Goal: Task Accomplishment & Management: Manage account settings

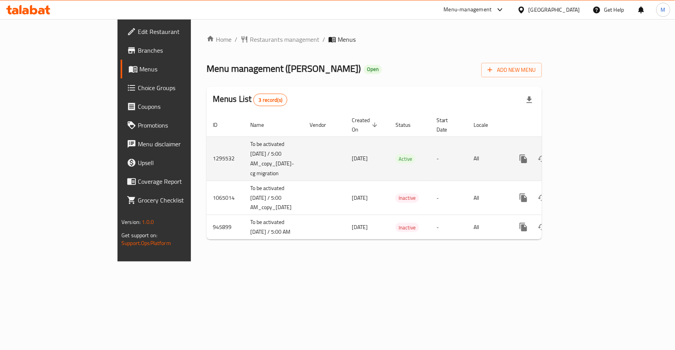
click at [585, 154] on icon "enhanced table" at bounding box center [579, 158] width 9 height 9
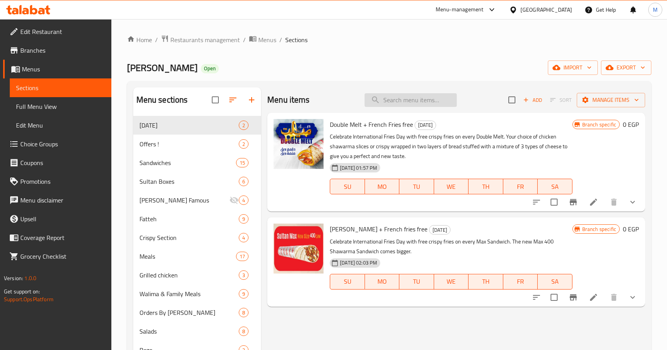
click at [393, 103] on input "search" at bounding box center [410, 100] width 92 height 14
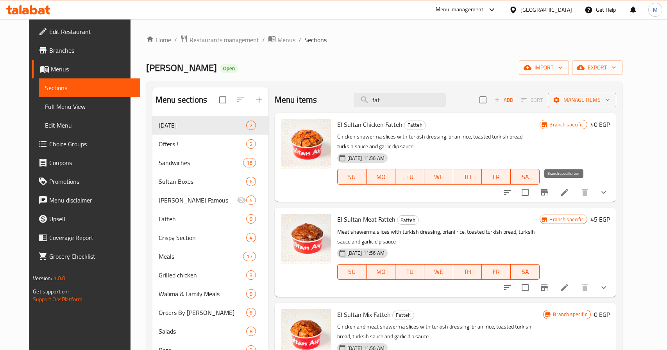
type input "fat"
click at [548, 193] on icon "Branch-specific-item" at bounding box center [544, 192] width 7 height 6
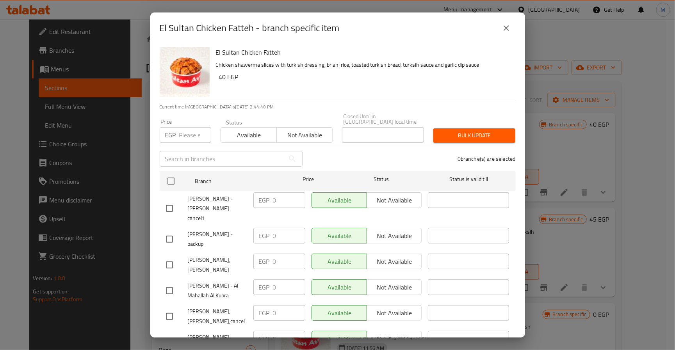
click at [507, 26] on icon "close" at bounding box center [506, 27] width 9 height 9
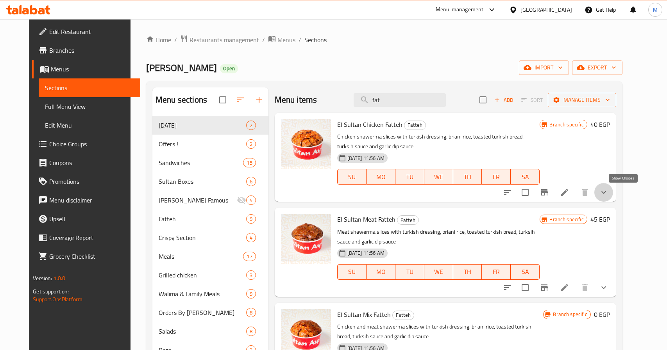
click at [608, 193] on icon "show more" at bounding box center [603, 192] width 9 height 9
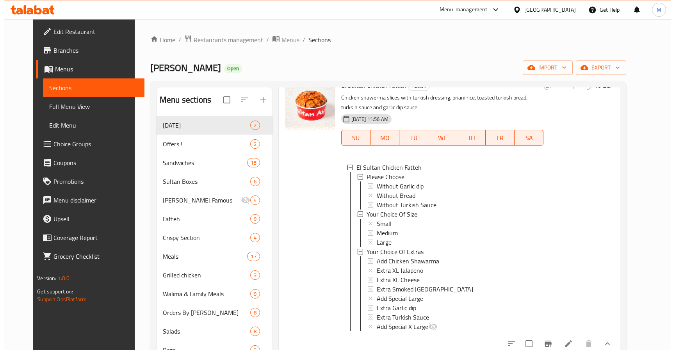
scroll to position [59, 0]
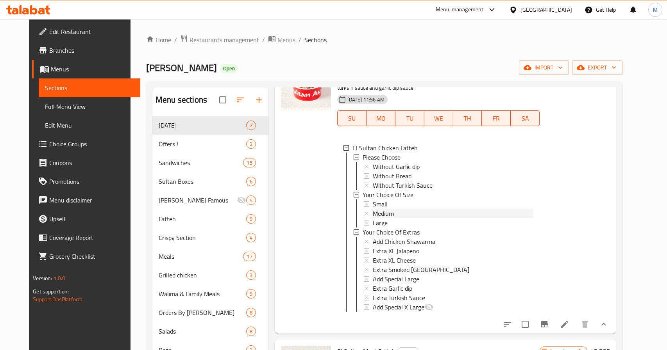
click at [387, 209] on span "Medium" at bounding box center [383, 213] width 21 height 9
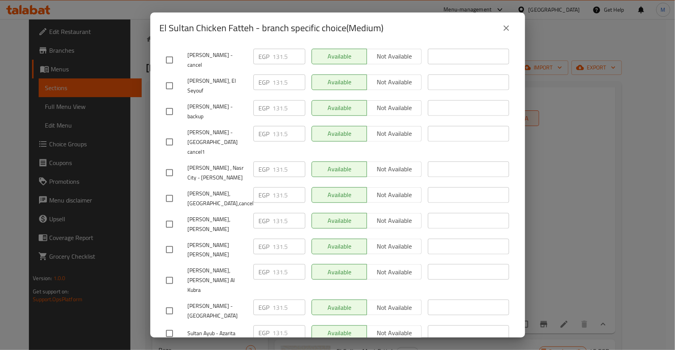
scroll to position [455, 0]
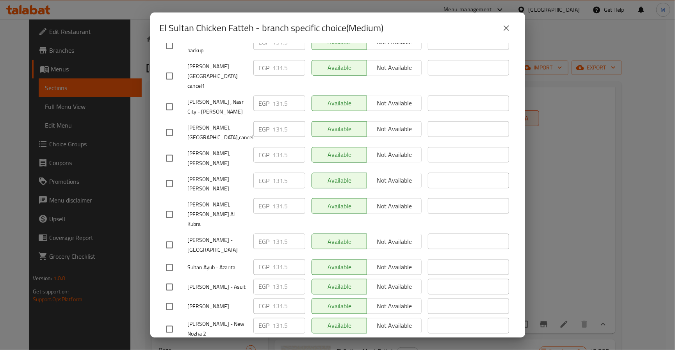
click at [502, 27] on icon "close" at bounding box center [506, 27] width 9 height 9
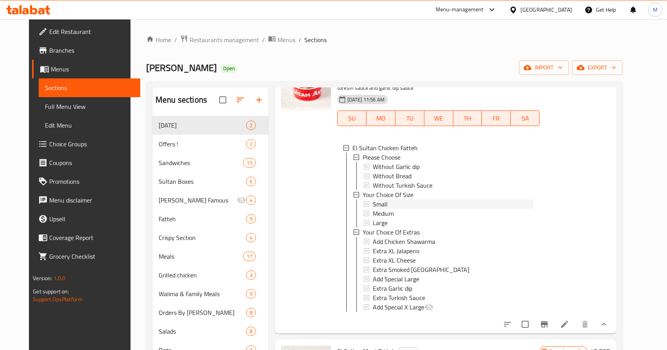
click at [383, 201] on div "Small" at bounding box center [453, 204] width 161 height 9
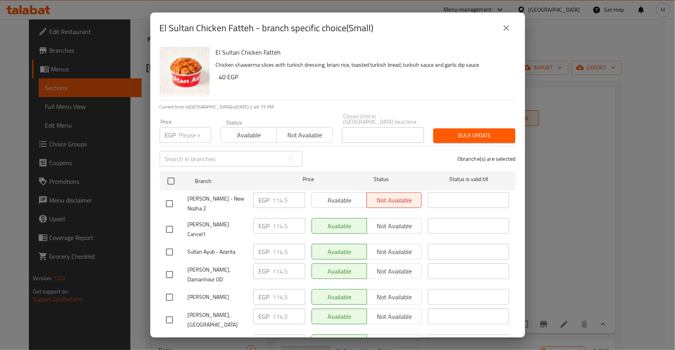
click at [514, 25] on button "close" at bounding box center [506, 28] width 19 height 19
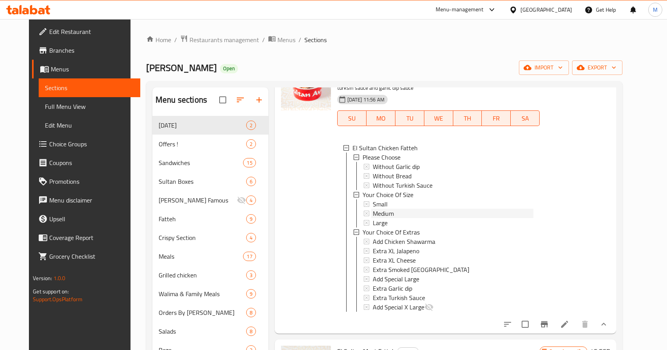
click at [373, 212] on span "Medium" at bounding box center [383, 213] width 21 height 9
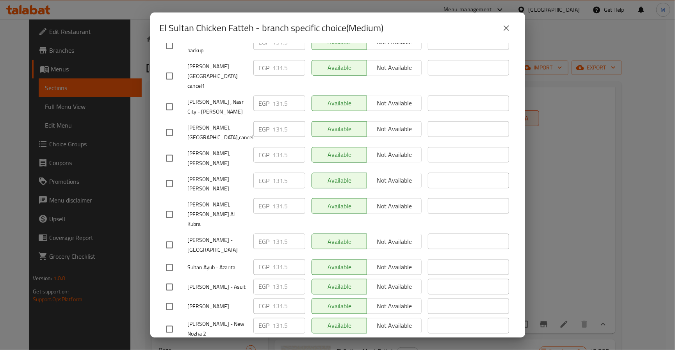
click at [503, 33] on button "close" at bounding box center [506, 28] width 19 height 19
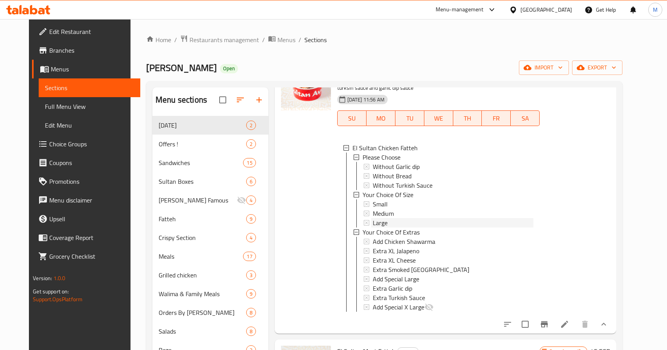
click at [396, 224] on div "Large" at bounding box center [453, 222] width 161 height 9
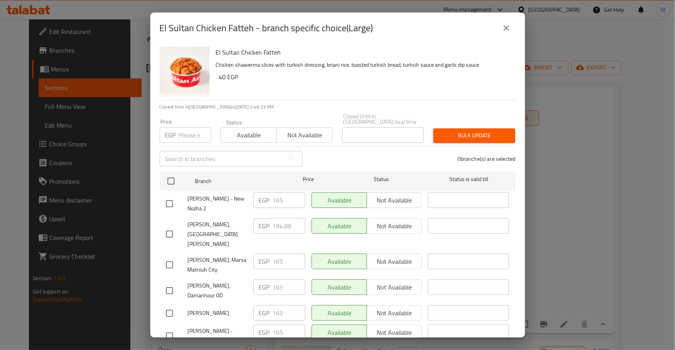
click at [507, 30] on icon "close" at bounding box center [506, 27] width 9 height 9
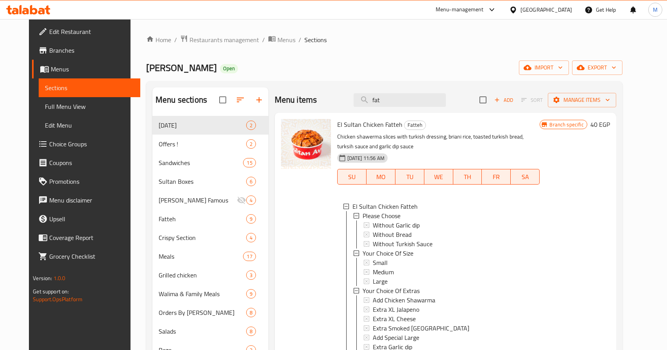
scroll to position [117, 0]
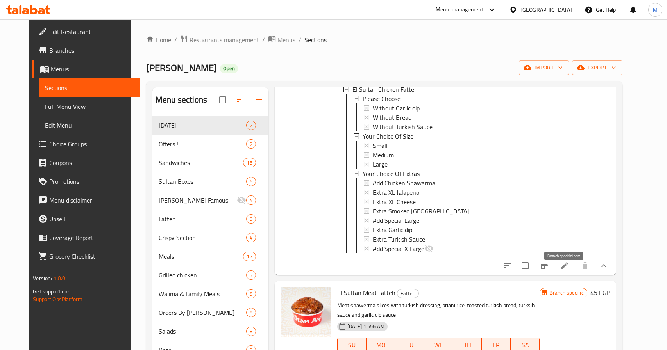
click at [549, 271] on icon "Branch-specific-item" at bounding box center [543, 265] width 9 height 9
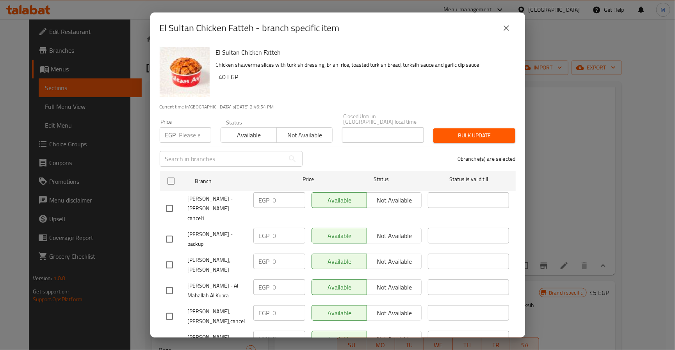
click at [511, 32] on icon "close" at bounding box center [506, 27] width 9 height 9
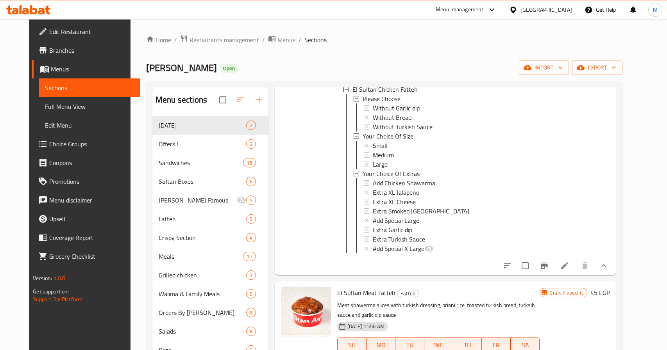
click at [569, 271] on icon at bounding box center [564, 265] width 9 height 9
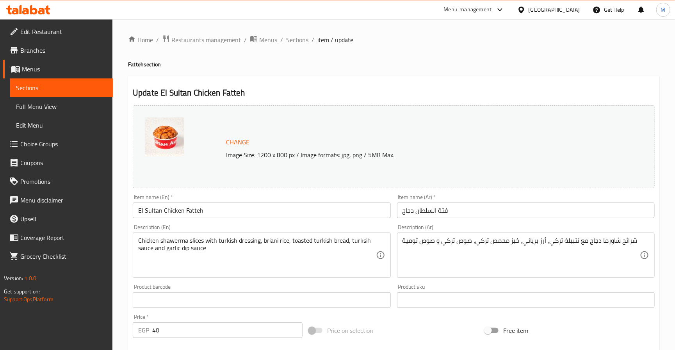
type input "برجاء الإختيار"
type input "0"
type input "اختيارك من الحجم"
type input "1"
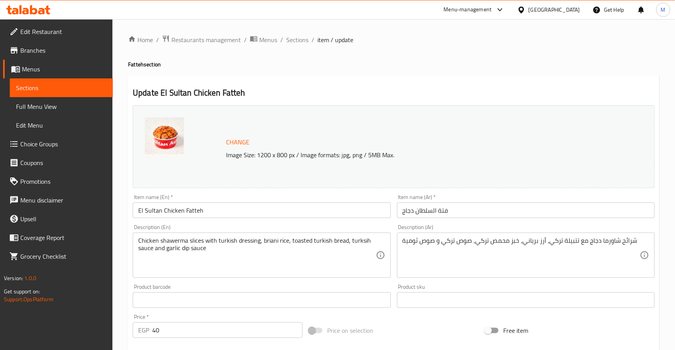
type input "1"
type input "إختيارك من الإضافات"
type input "0"
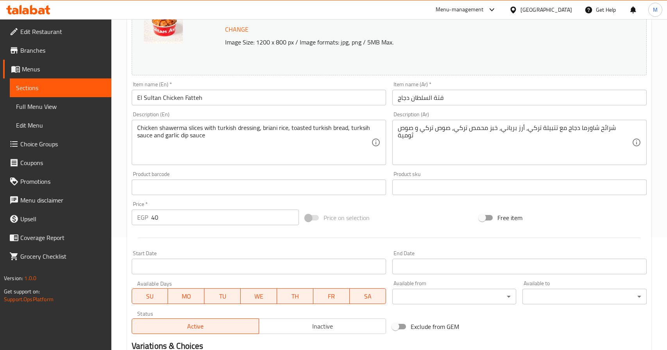
scroll to position [292, 0]
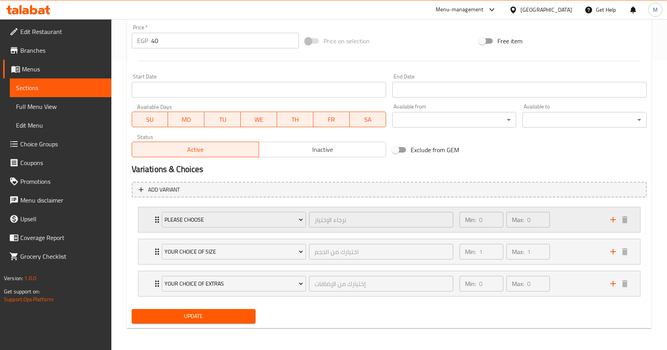
click at [554, 223] on div "Min: 0 ​ Max: 0 ​" at bounding box center [530, 219] width 150 height 25
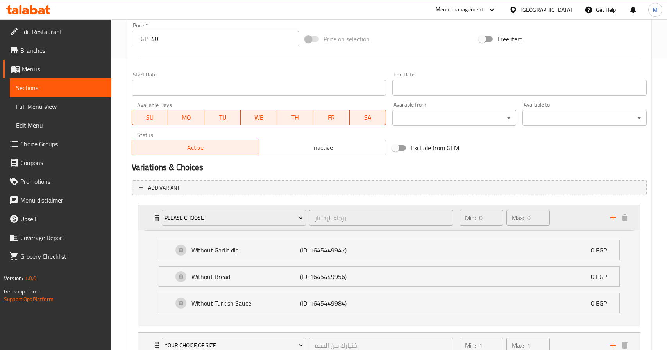
click at [553, 223] on div "Min: 0 ​ Max: 0 ​" at bounding box center [530, 217] width 150 height 25
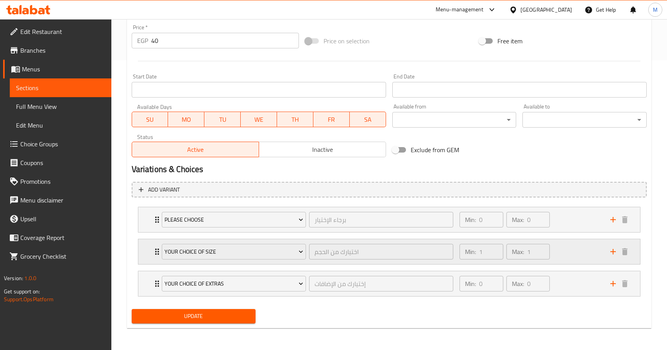
click at [560, 243] on div "Min: 1 ​ Max: 1 ​" at bounding box center [530, 251] width 150 height 25
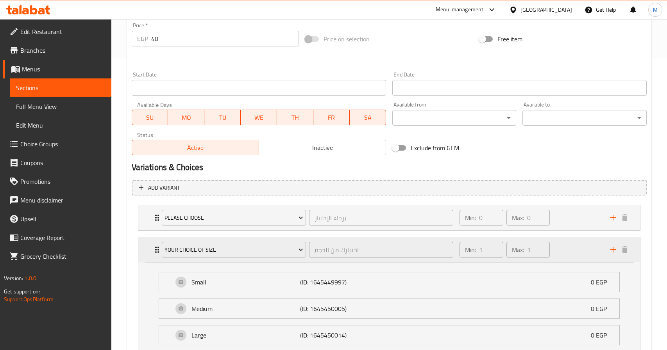
click at [552, 251] on div "Min: 1 ​ Max: 1 ​" at bounding box center [504, 250] width 96 height 22
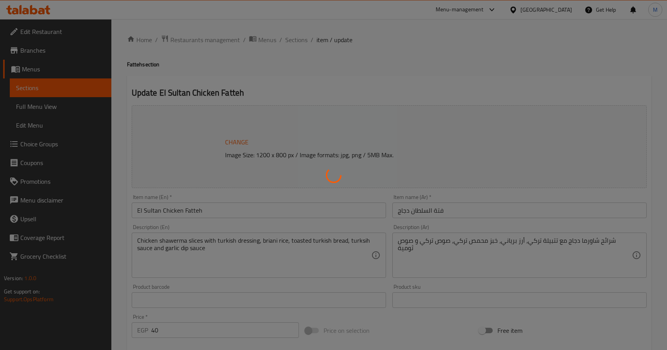
type input "برجاء الإختيار"
type input "0"
type input "اختيارك من الحجم"
type input "1"
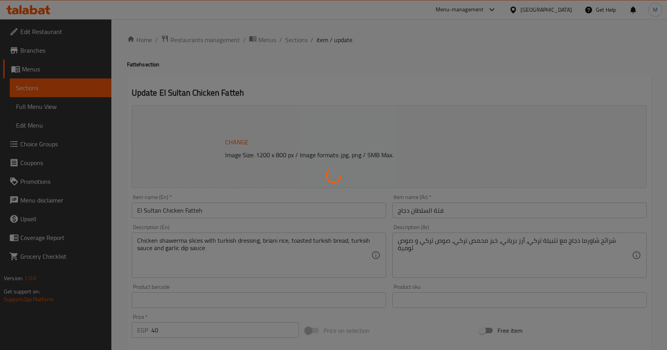
type input "1"
type input "إختيارك من الإضافات"
type input "0"
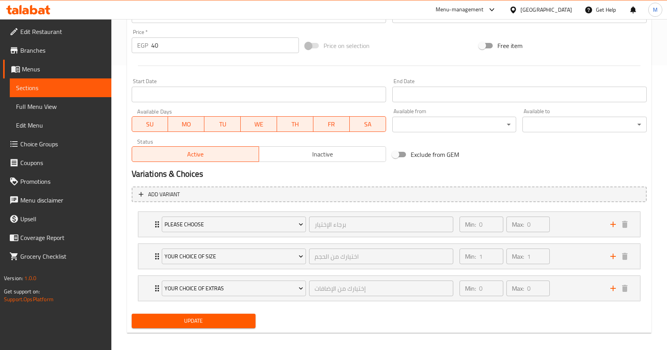
scroll to position [292, 0]
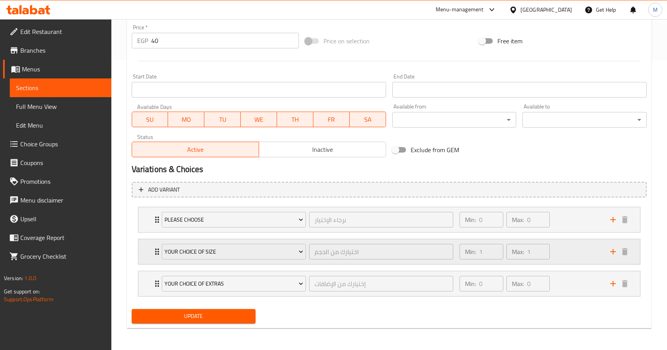
click at [557, 262] on div "Min: 1 ​ Max: 1 ​" at bounding box center [530, 251] width 150 height 25
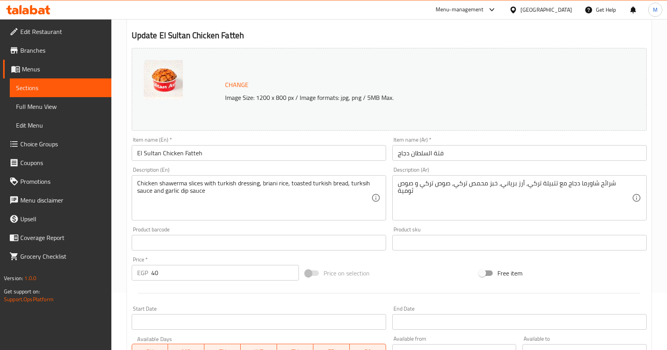
scroll to position [0, 0]
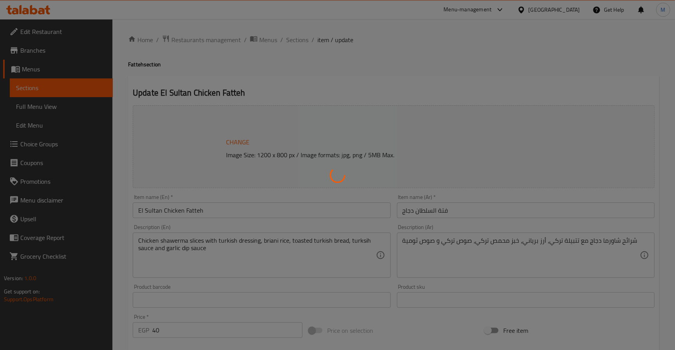
type input "برجاء الإختيار"
type input "0"
type input "اختيارك من الحجم"
type input "1"
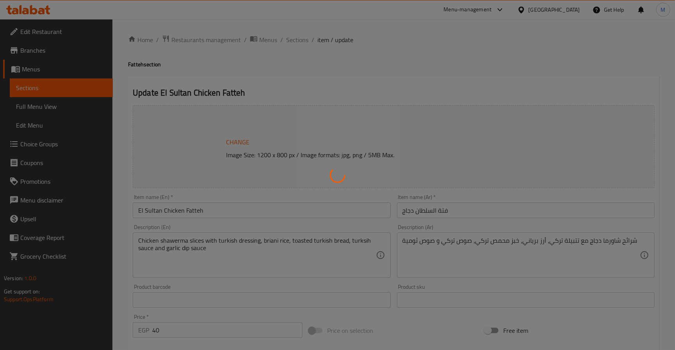
type input "1"
type input "إختيارك من الإضافات"
type input "0"
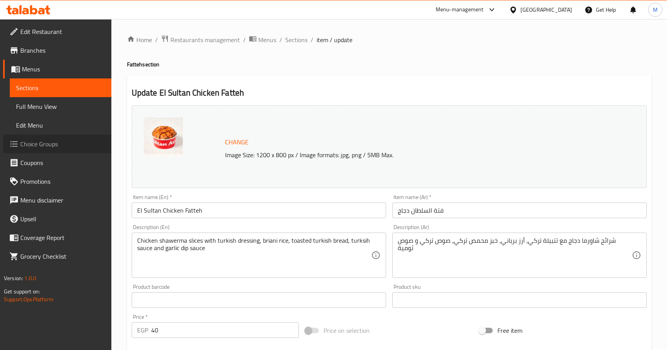
click at [78, 135] on link "Choice Groups" at bounding box center [57, 144] width 108 height 19
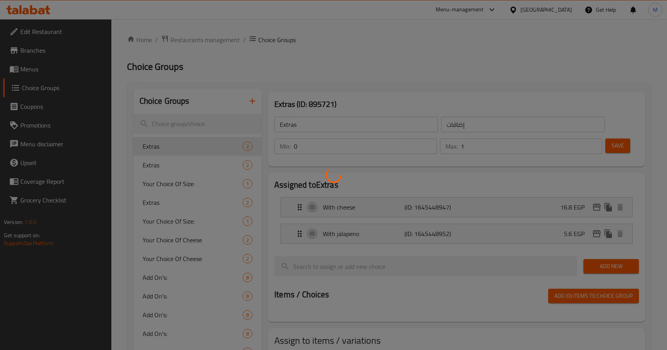
click at [204, 121] on div at bounding box center [333, 175] width 667 height 350
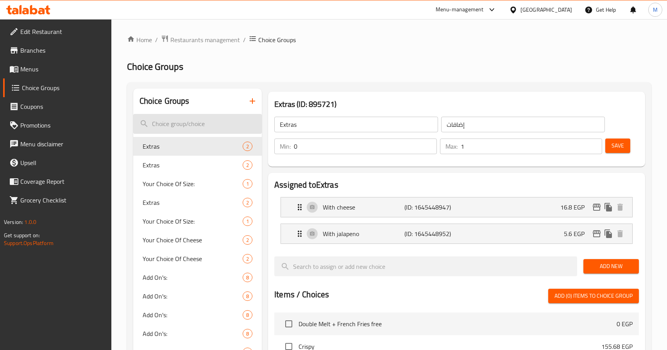
click at [202, 127] on input "search" at bounding box center [197, 124] width 129 height 20
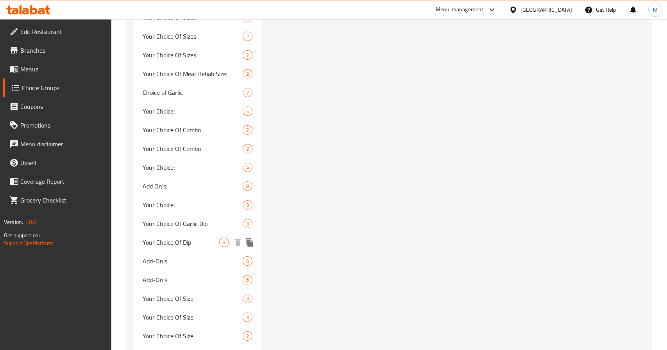
scroll to position [996, 0]
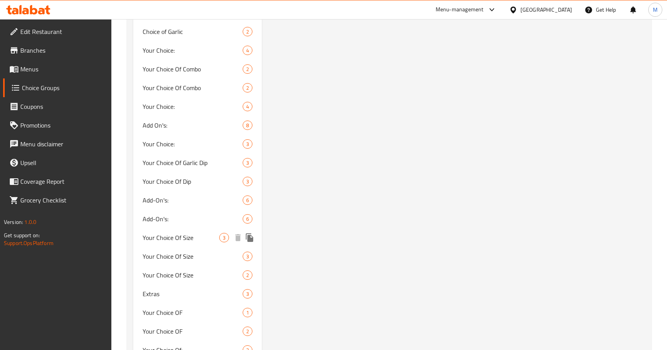
click at [197, 238] on span "Your Choice Of Size" at bounding box center [181, 237] width 77 height 9
type input "Your Choice Of Size"
type input "اختيارك من الحجم"
type input "1"
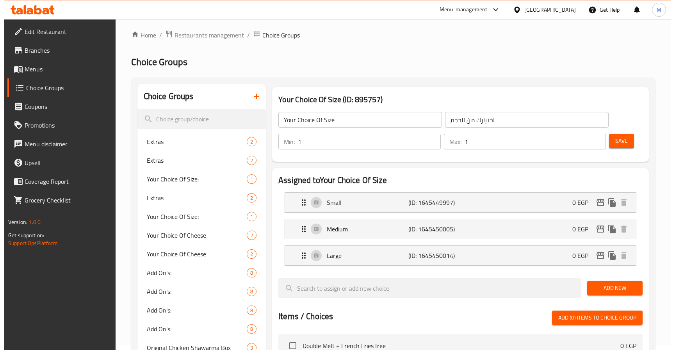
scroll to position [0, 0]
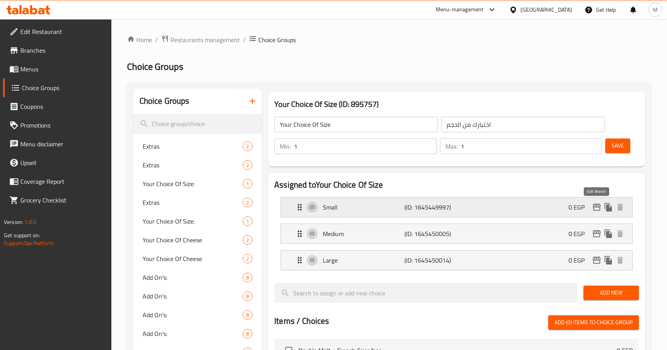
click at [596, 204] on icon "edit" at bounding box center [596, 207] width 9 height 9
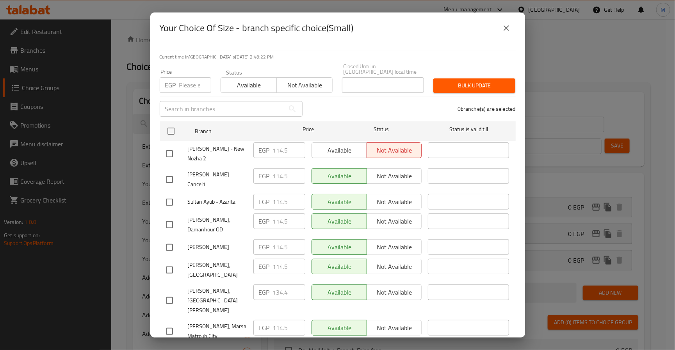
click at [503, 32] on icon "close" at bounding box center [506, 27] width 9 height 9
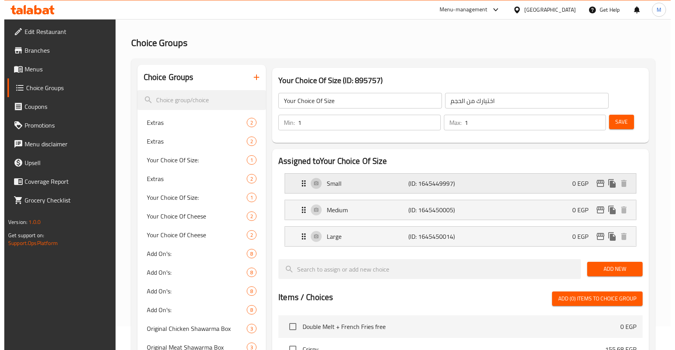
scroll to position [3, 0]
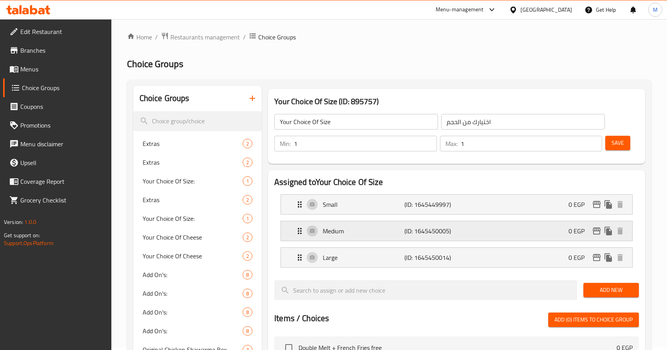
click at [592, 227] on icon "edit" at bounding box center [596, 231] width 9 height 9
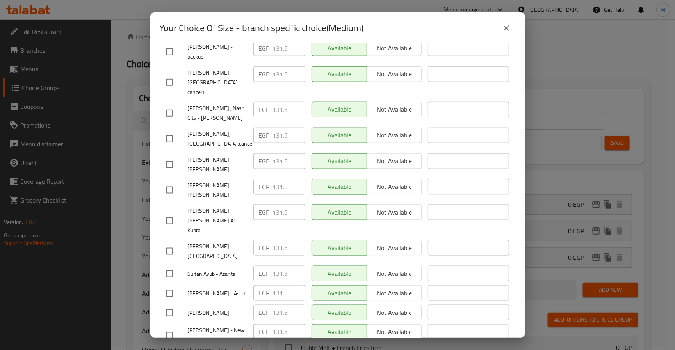
scroll to position [405, 0]
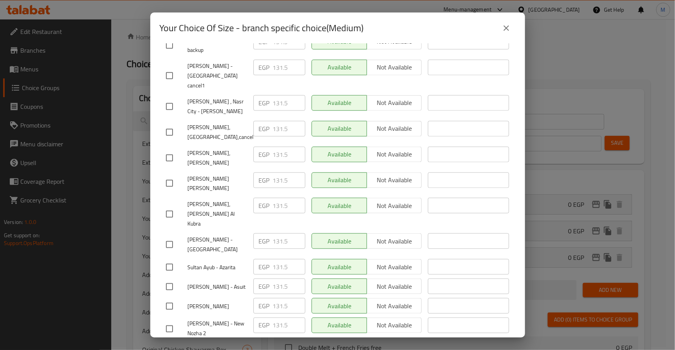
click at [507, 26] on icon "close" at bounding box center [506, 27] width 9 height 9
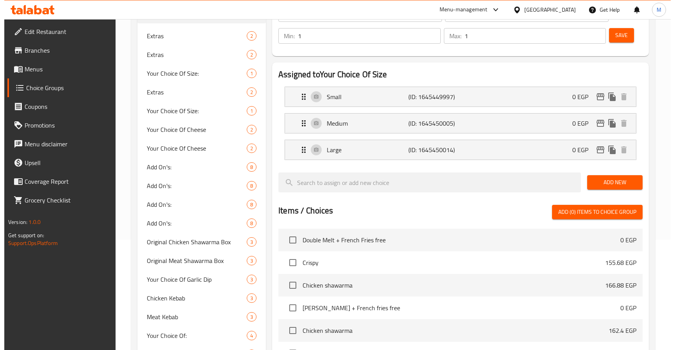
scroll to position [3, 0]
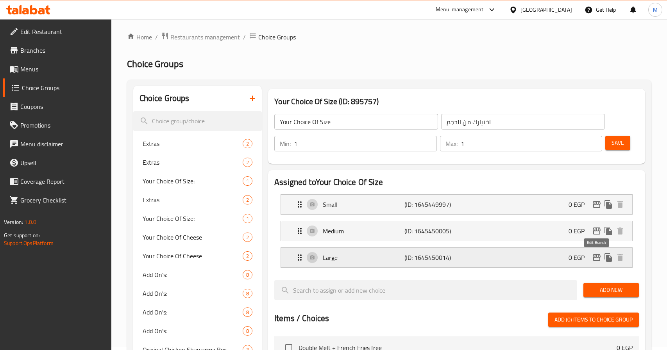
click at [595, 257] on icon "edit" at bounding box center [596, 257] width 9 height 9
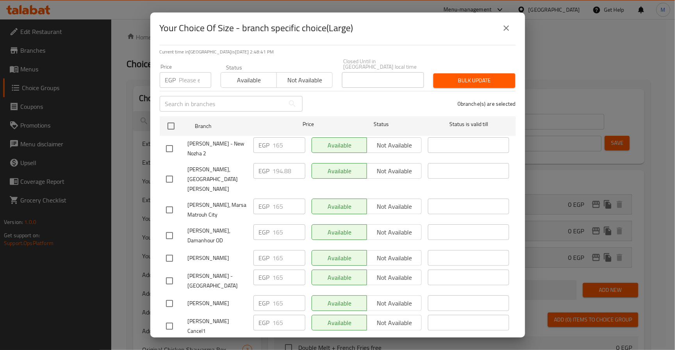
scroll to position [0, 0]
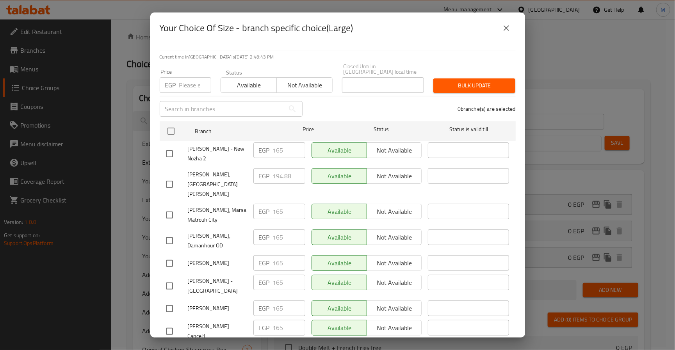
click at [503, 32] on icon "close" at bounding box center [506, 27] width 9 height 9
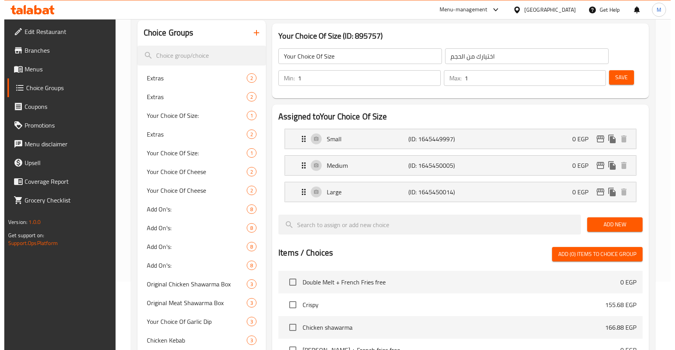
scroll to position [61, 0]
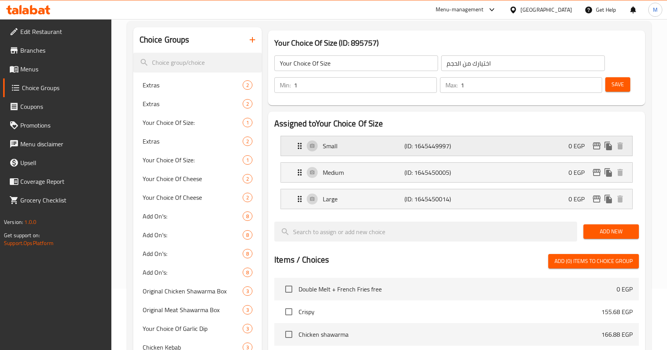
click at [593, 148] on icon "edit" at bounding box center [596, 146] width 8 height 7
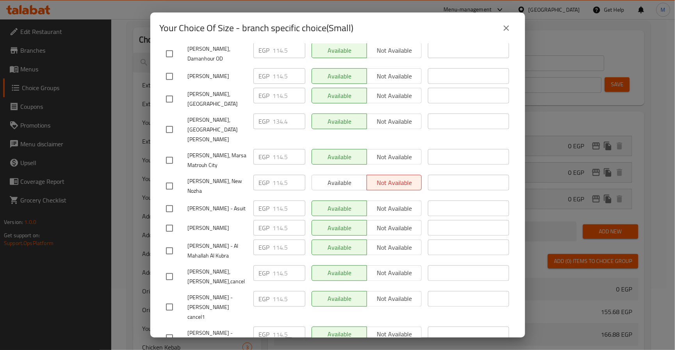
scroll to position [176, 0]
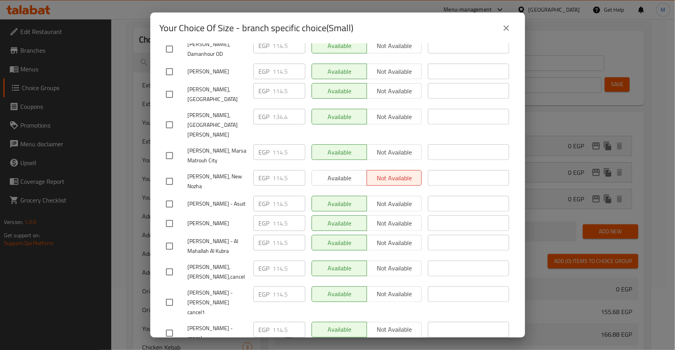
click at [506, 33] on button "close" at bounding box center [506, 28] width 19 height 19
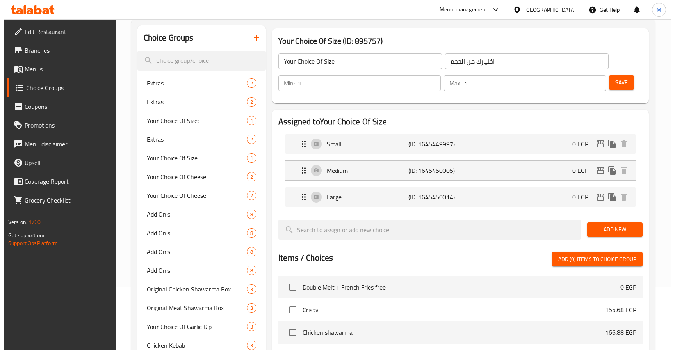
scroll to position [61, 0]
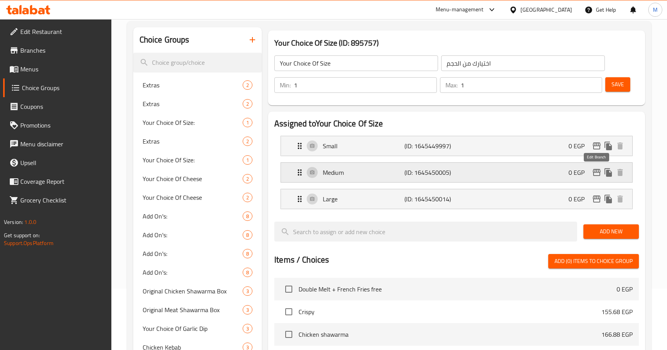
click at [594, 176] on icon "edit" at bounding box center [596, 172] width 8 height 7
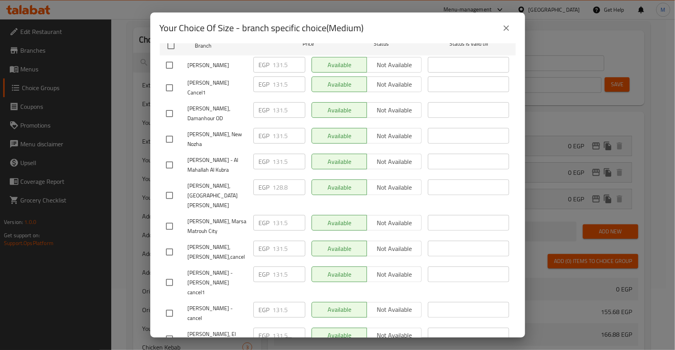
scroll to position [0, 0]
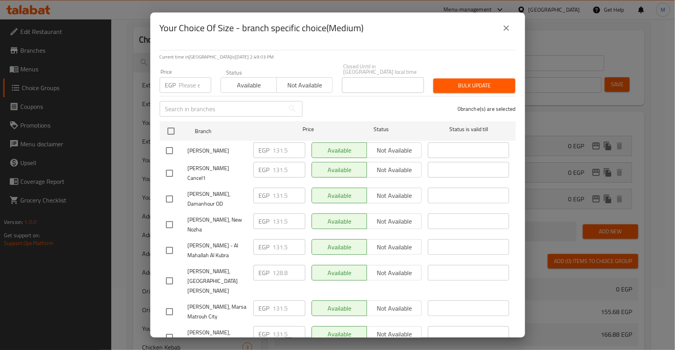
click at [508, 26] on icon "close" at bounding box center [506, 27] width 5 height 5
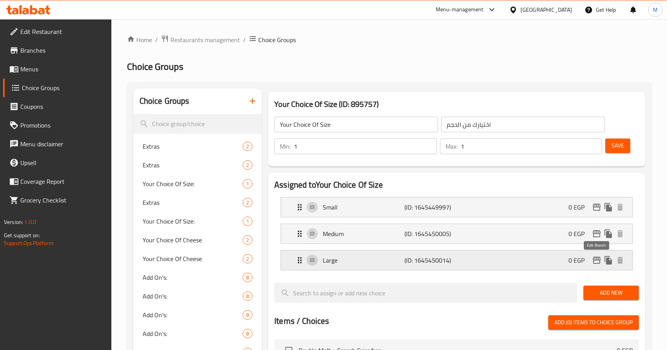
click at [594, 260] on icon "edit" at bounding box center [596, 260] width 8 height 7
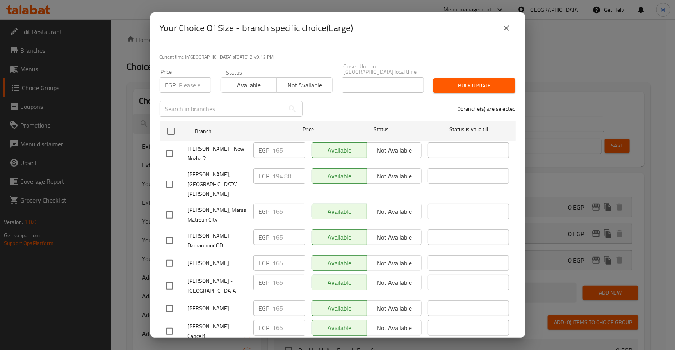
click at [508, 29] on icon "close" at bounding box center [506, 27] width 9 height 9
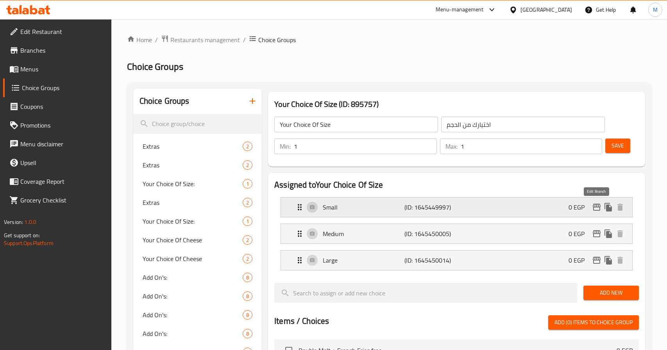
click at [596, 211] on icon "edit" at bounding box center [596, 207] width 8 height 7
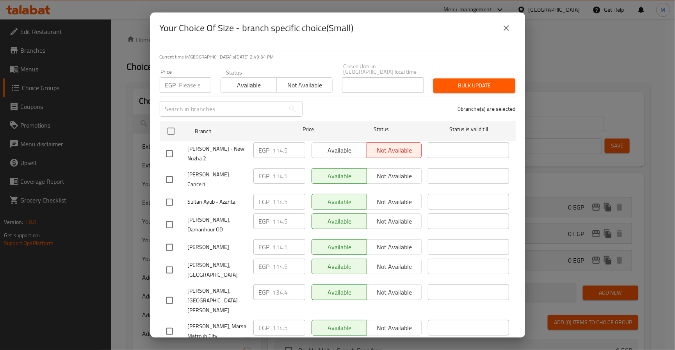
click at [508, 33] on button "close" at bounding box center [506, 28] width 19 height 19
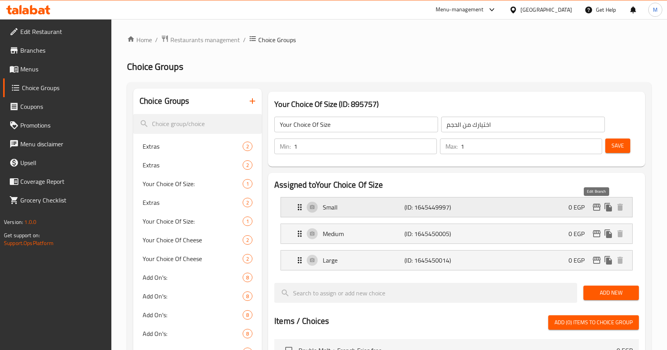
click at [594, 203] on icon "edit" at bounding box center [596, 207] width 9 height 9
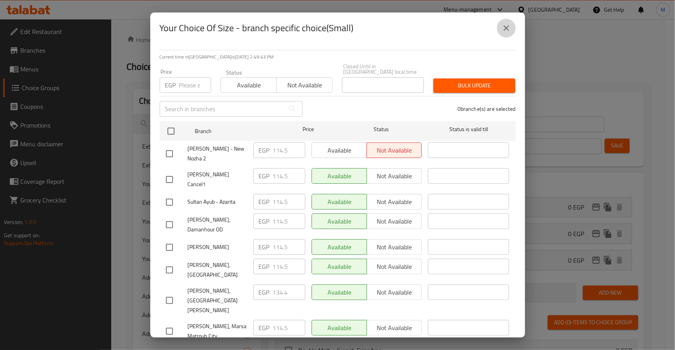
click at [508, 33] on button "close" at bounding box center [506, 28] width 19 height 19
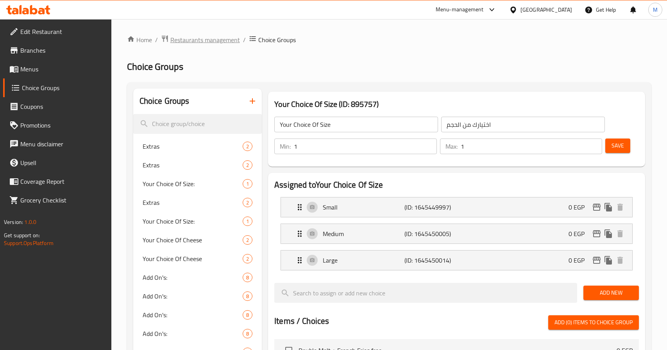
click at [205, 39] on span "Restaurants management" at bounding box center [205, 39] width 70 height 9
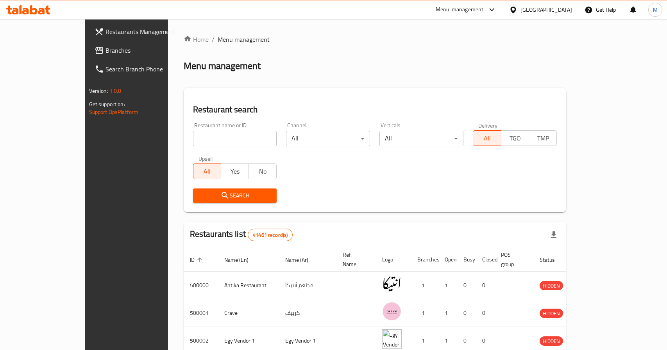
click at [197, 135] on input "search" at bounding box center [235, 139] width 84 height 16
type input "ة"
type input "Mecca Juice"
click at [213, 191] on span "Search" at bounding box center [234, 196] width 71 height 10
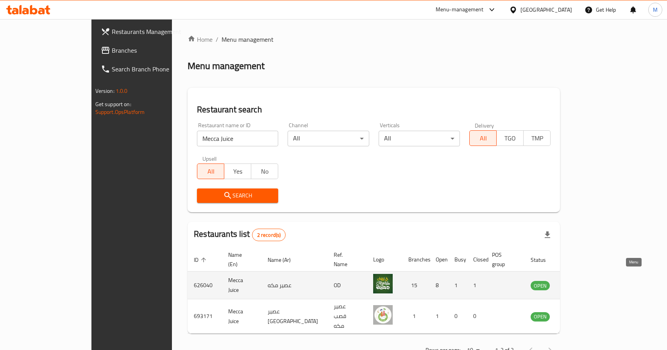
click at [580, 283] on icon "enhanced table" at bounding box center [576, 286] width 9 height 7
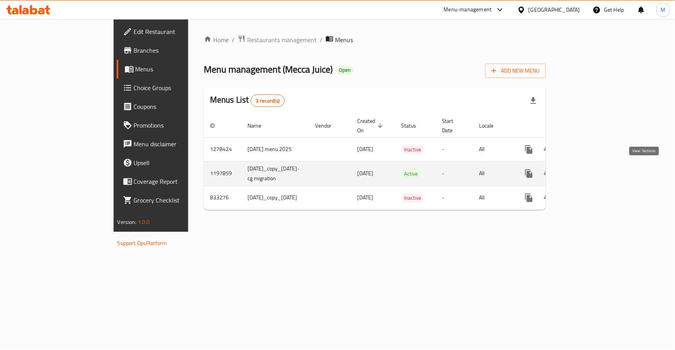
click at [590, 170] on icon "enhanced table" at bounding box center [585, 173] width 9 height 9
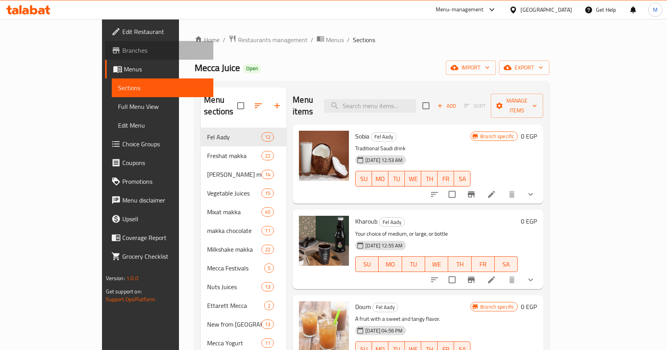
click at [122, 53] on span "Branches" at bounding box center [164, 50] width 85 height 9
